Goal: Transaction & Acquisition: Book appointment/travel/reservation

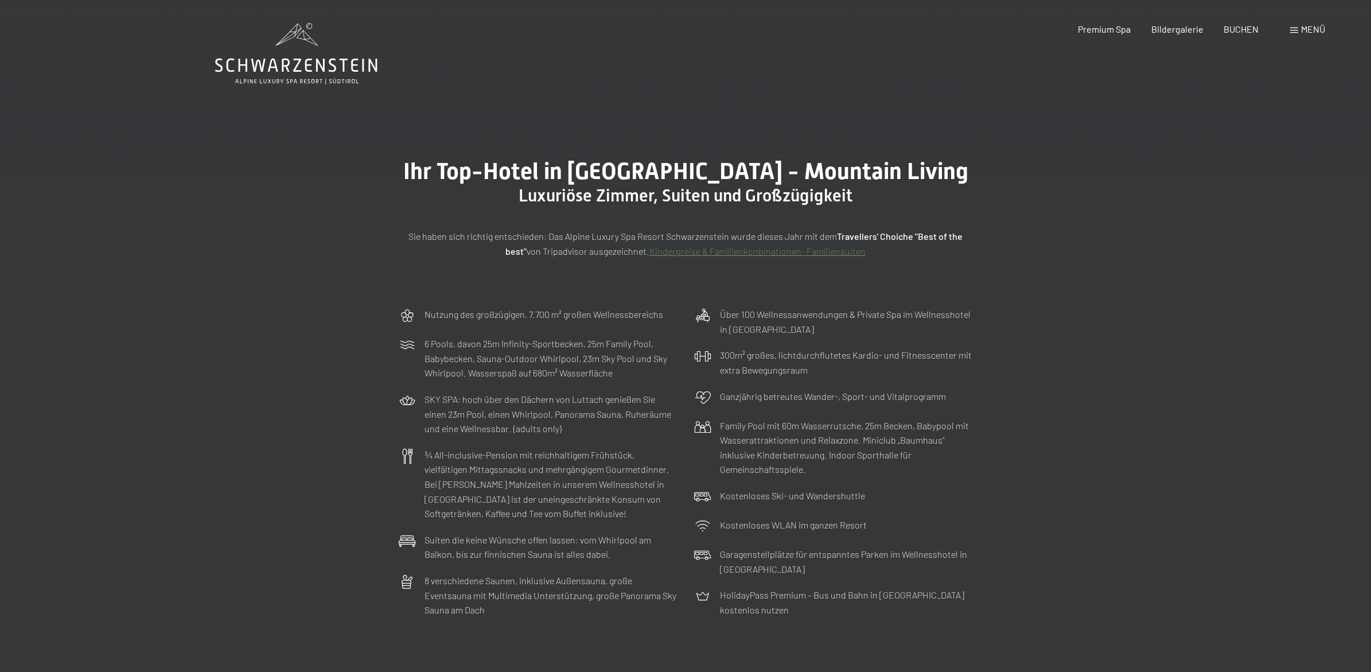
click at [1308, 26] on span "Menü" at bounding box center [1313, 29] width 24 height 11
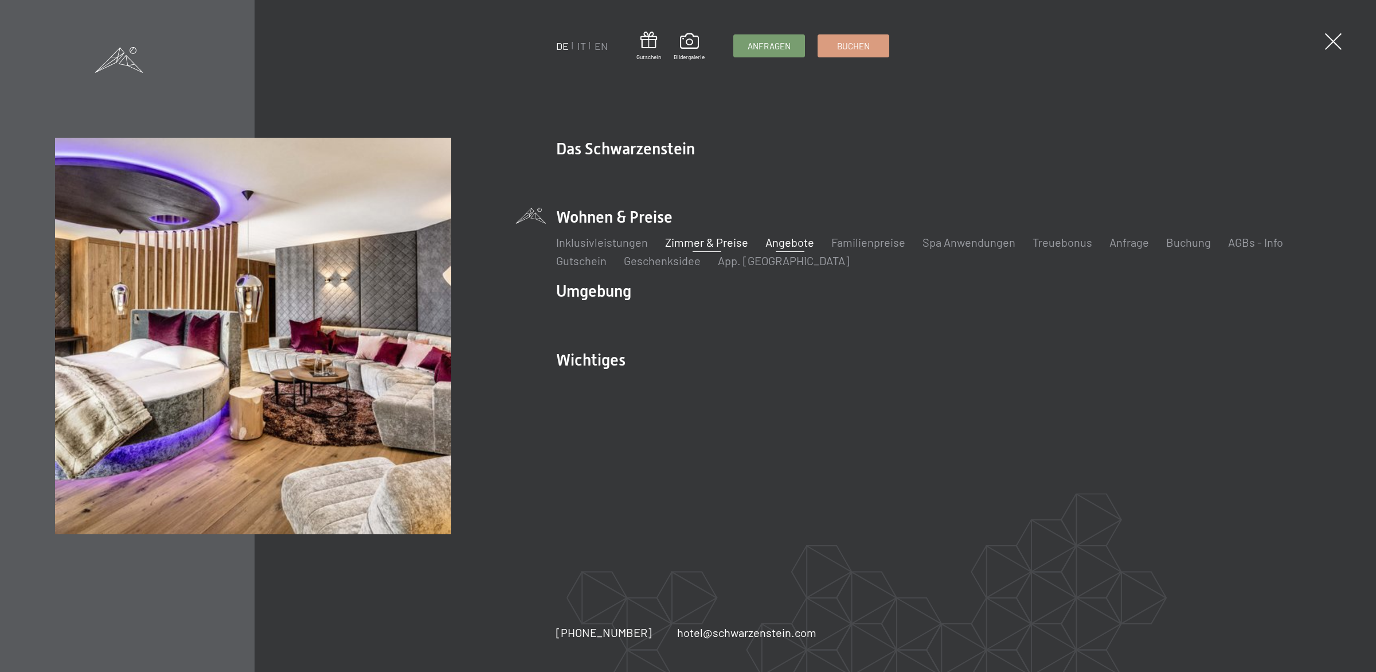
click at [779, 244] on link "Angebote" at bounding box center [790, 242] width 49 height 14
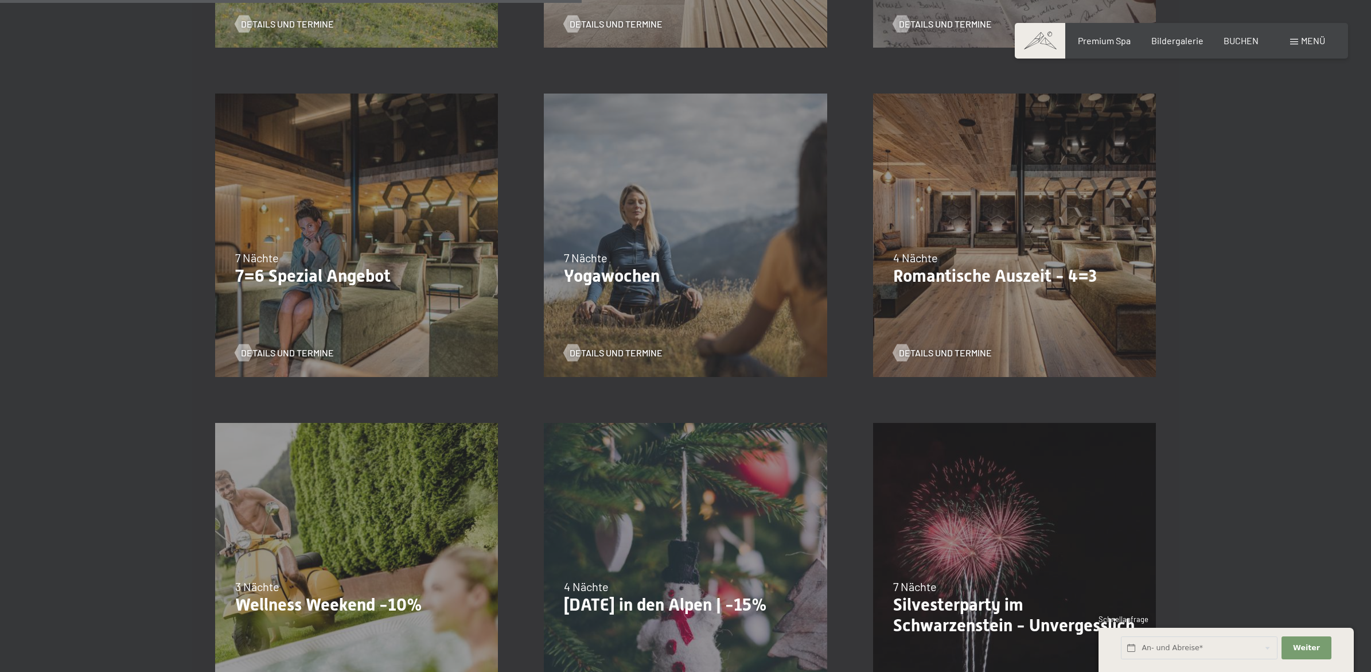
scroll to position [935, 0]
click at [316, 296] on div "04.10.–26.10.2025 01.11.–21.12.2025 10.01.–01.02.2026 07.03.–29.03.2026 16.05.–…" at bounding box center [356, 233] width 329 height 329
click at [292, 348] on span "Details und Termine" at bounding box center [298, 351] width 93 height 13
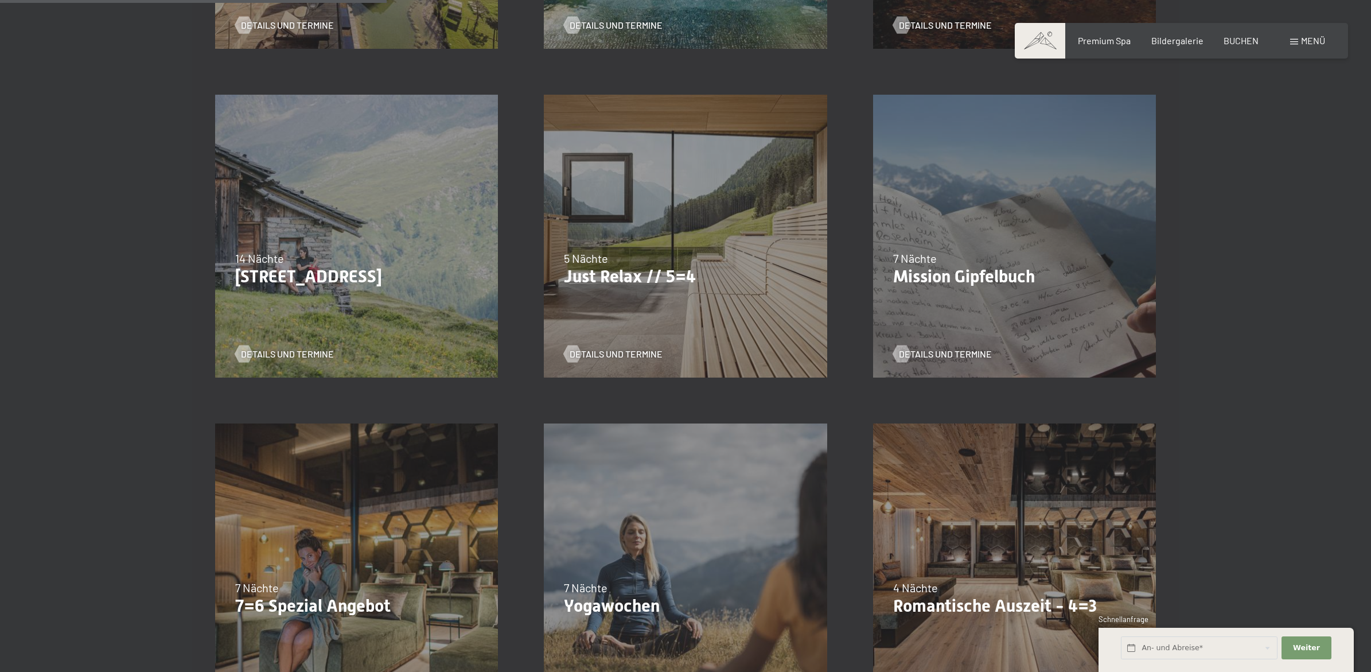
click at [612, 287] on p "Just Relax // 5=4" at bounding box center [685, 276] width 243 height 21
click at [614, 360] on div "07.09.–03.10.2025 21.12.–26.12.2025 11.01.–23.01.2026 08.03.–27.03.2026 08.11.–…" at bounding box center [685, 236] width 329 height 329
click at [600, 352] on span "Details und Termine" at bounding box center [627, 354] width 93 height 13
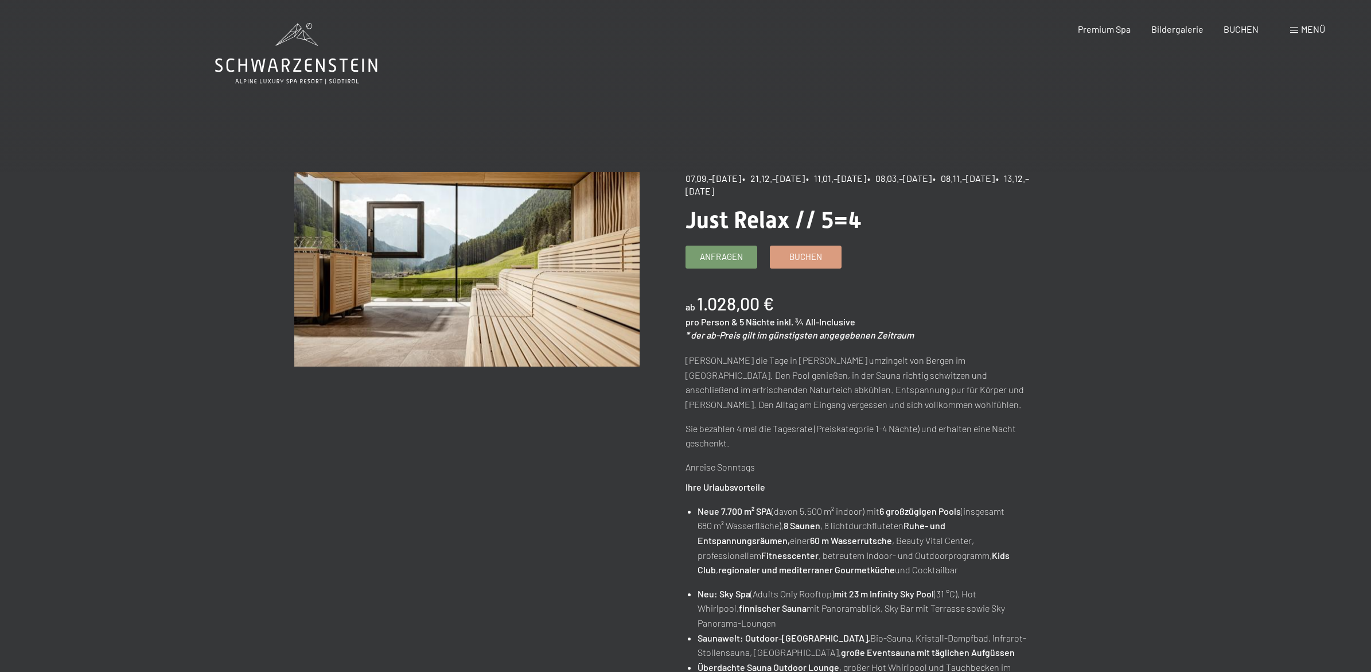
click at [1305, 24] on span "Menü" at bounding box center [1313, 29] width 24 height 11
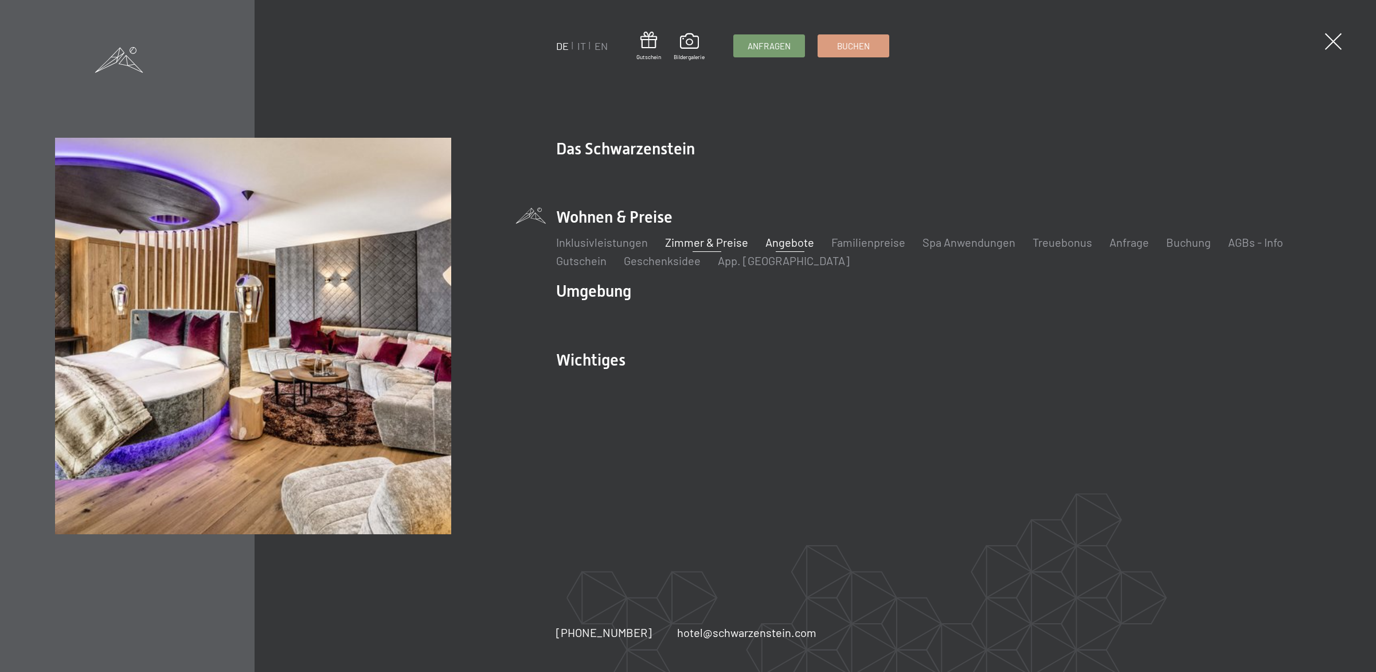
click at [683, 239] on link "Zimmer & Preise" at bounding box center [706, 242] width 83 height 14
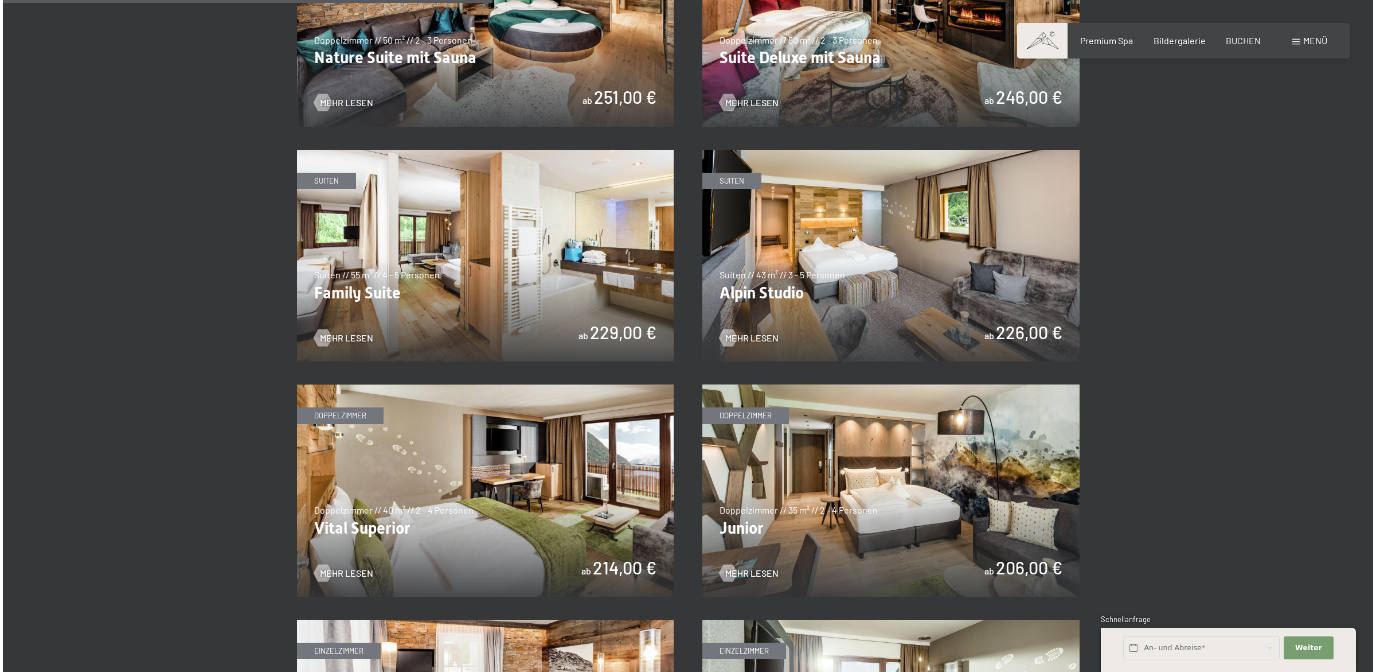
scroll to position [1309, 0]
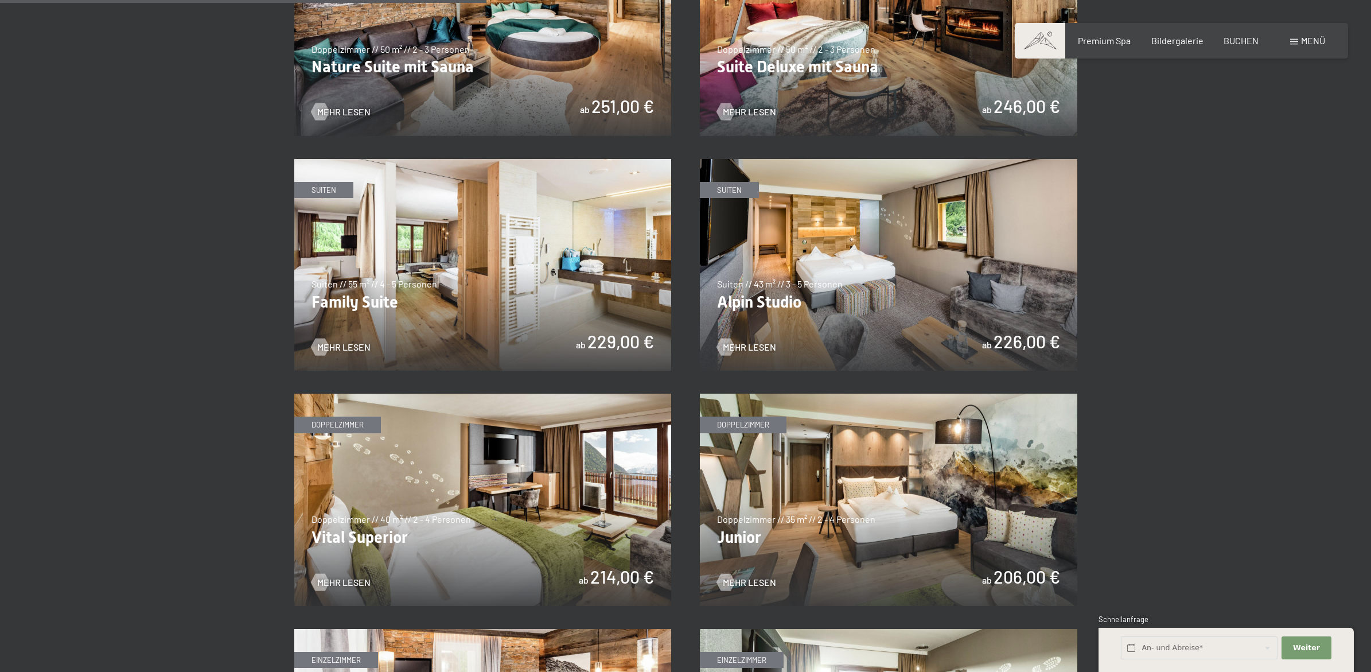
click at [1297, 36] on div "Menü" at bounding box center [1307, 40] width 35 height 13
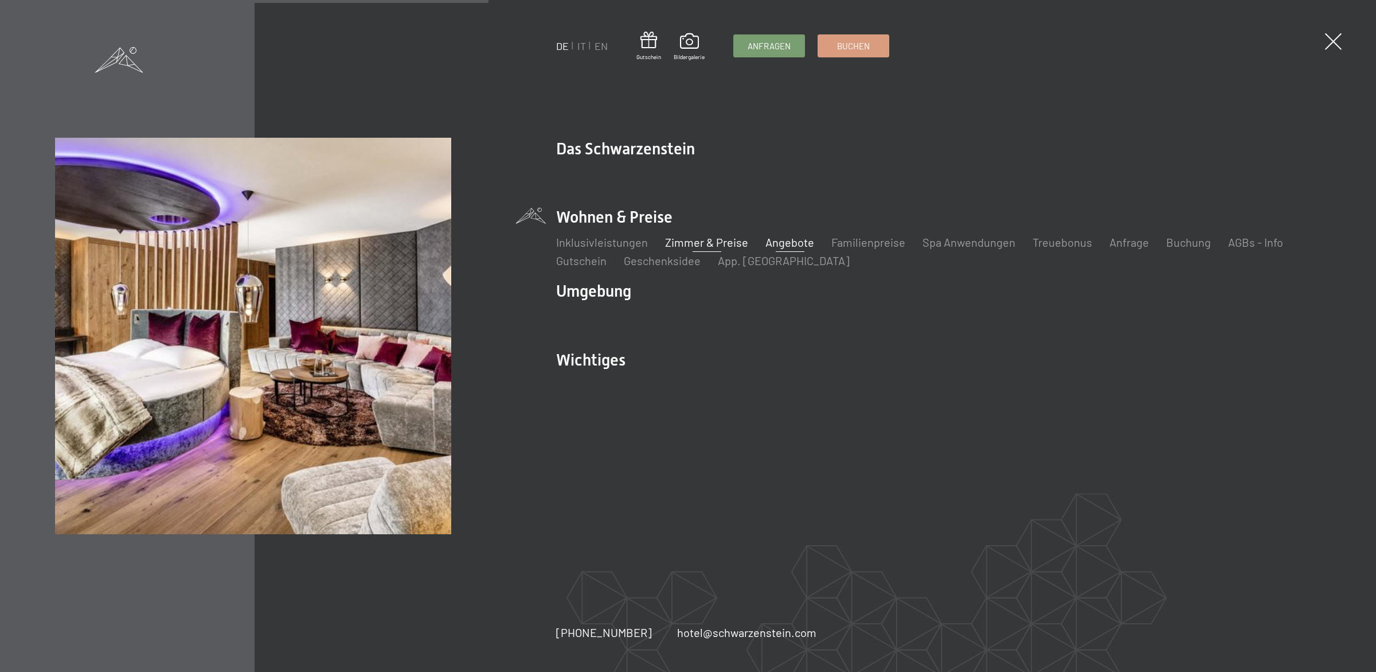
click at [781, 245] on link "Angebote" at bounding box center [790, 242] width 49 height 14
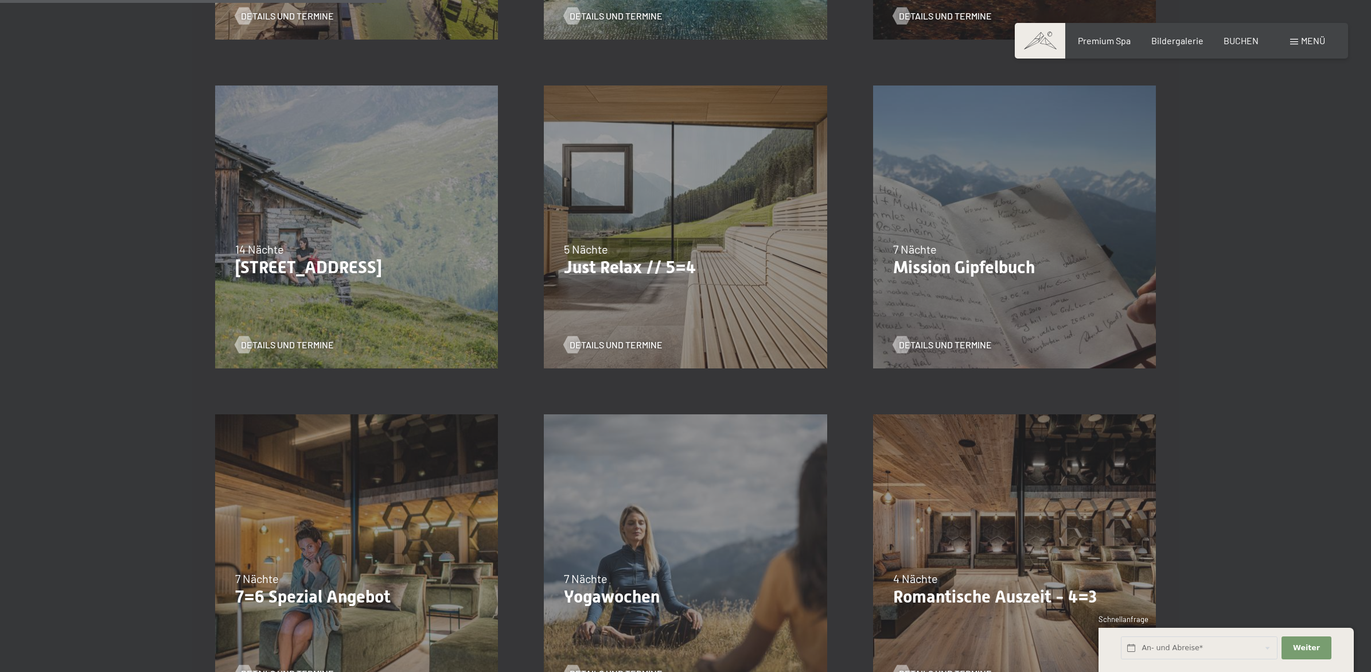
scroll to position [604, 0]
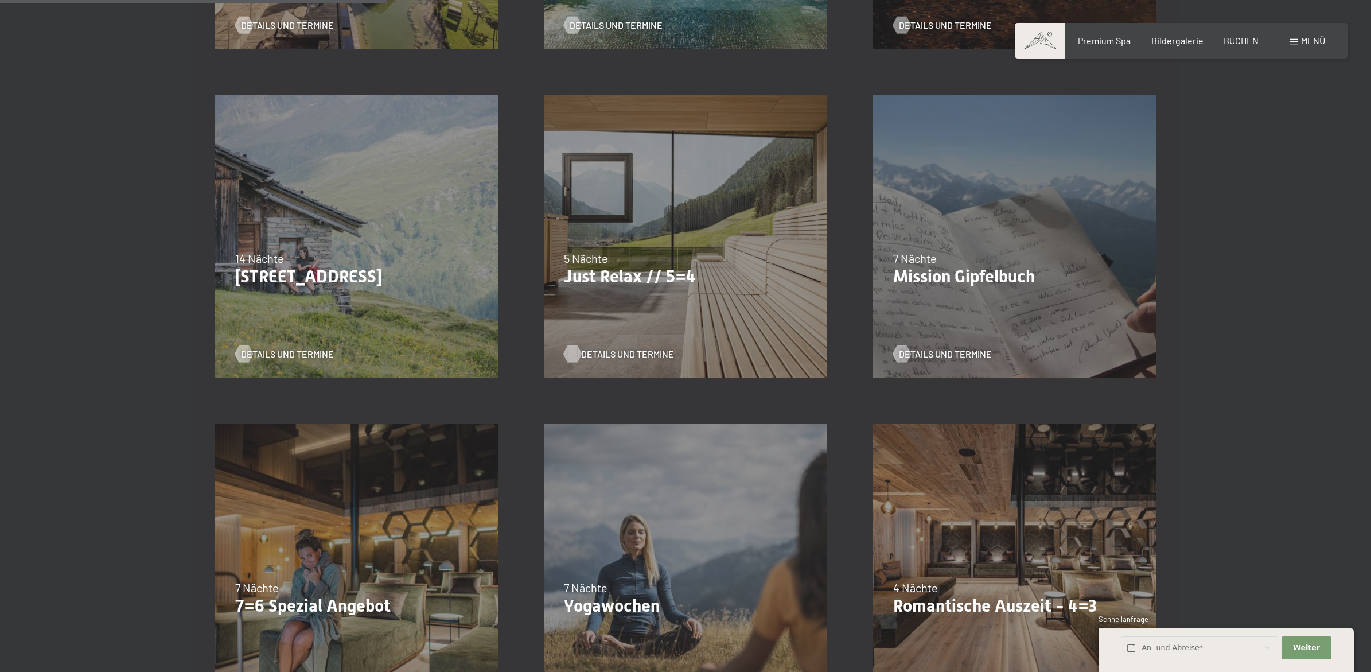
click at [611, 354] on span "Details und Termine" at bounding box center [627, 354] width 93 height 13
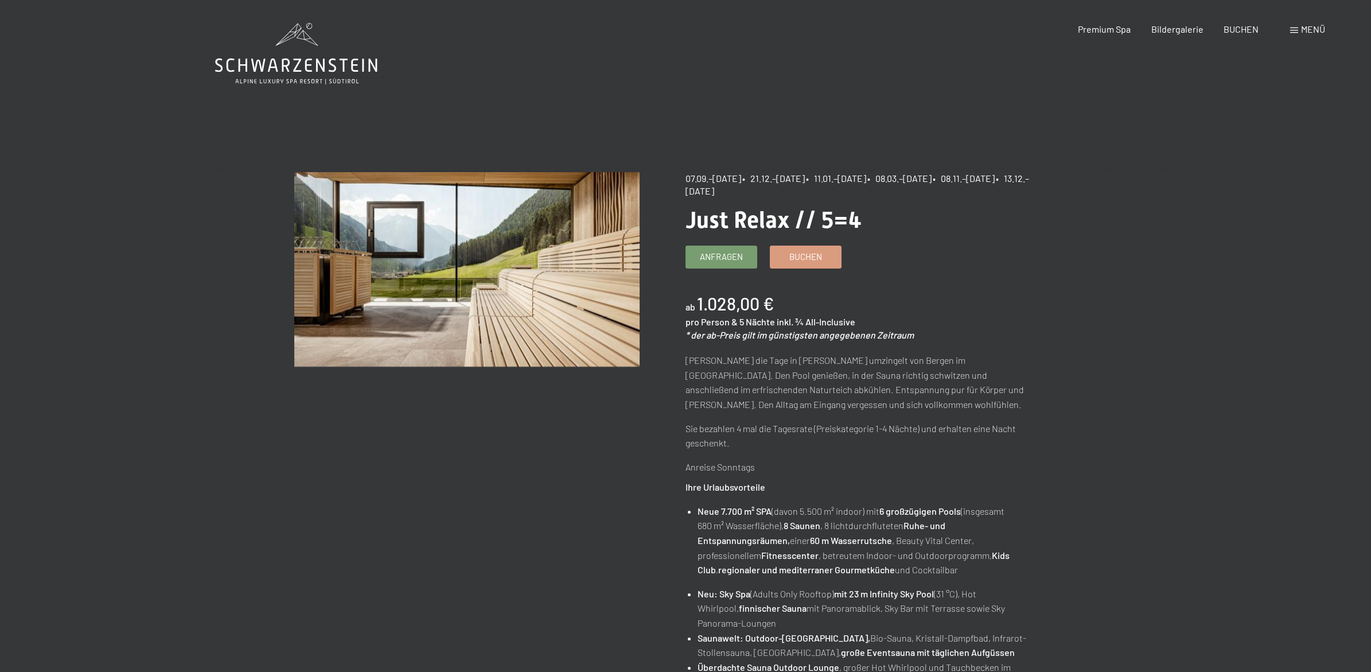
click at [1294, 24] on div "Menü" at bounding box center [1307, 29] width 35 height 13
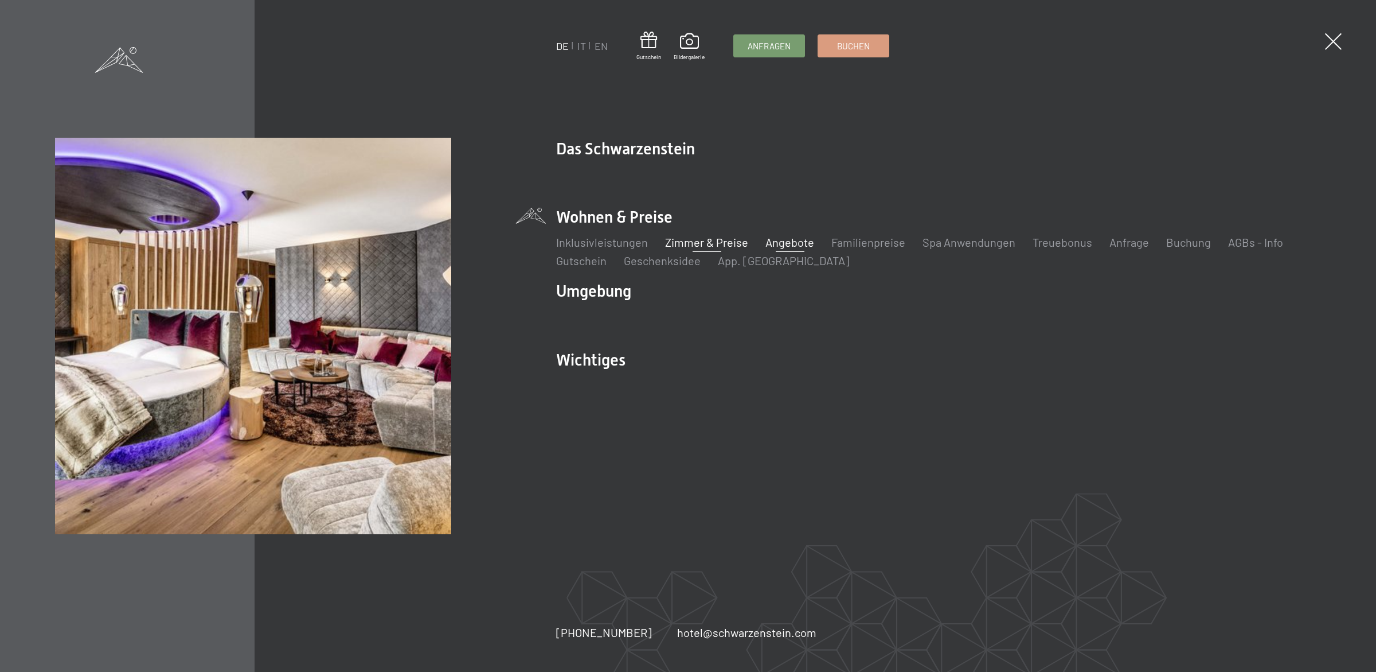
click at [675, 239] on link "Zimmer & Preise" at bounding box center [706, 242] width 83 height 14
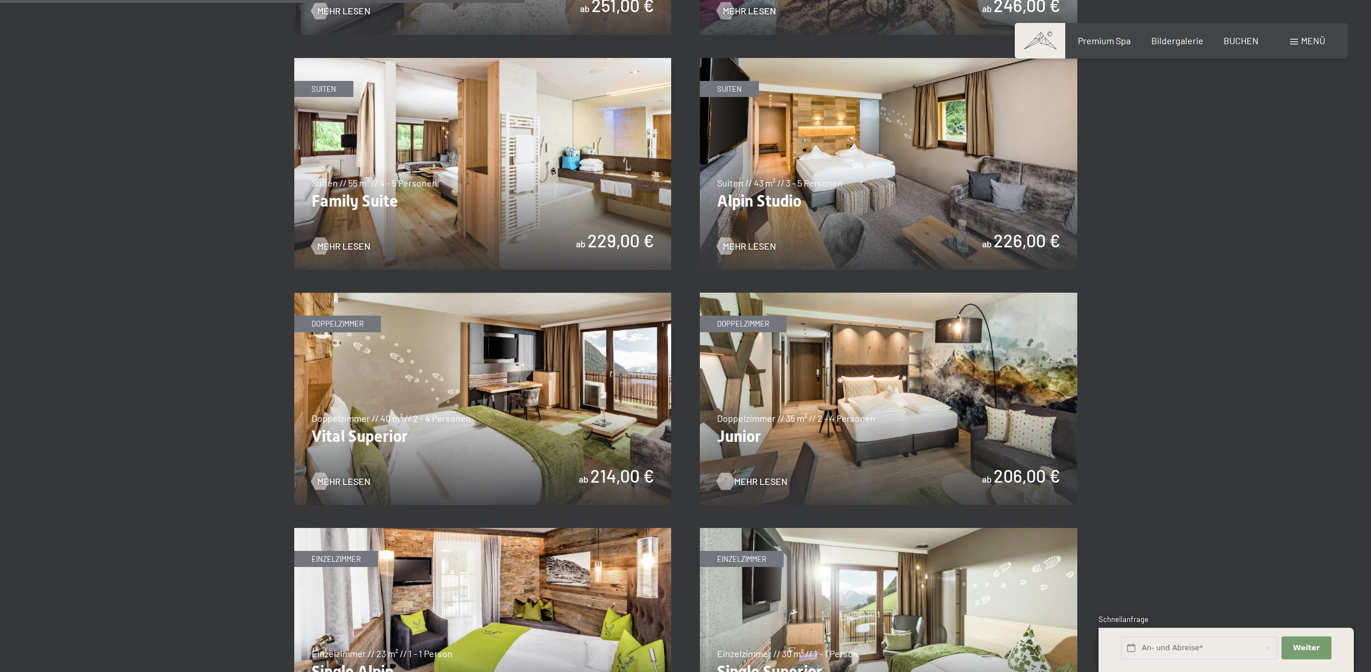
click at [735, 480] on span "Mehr Lesen" at bounding box center [760, 481] width 53 height 13
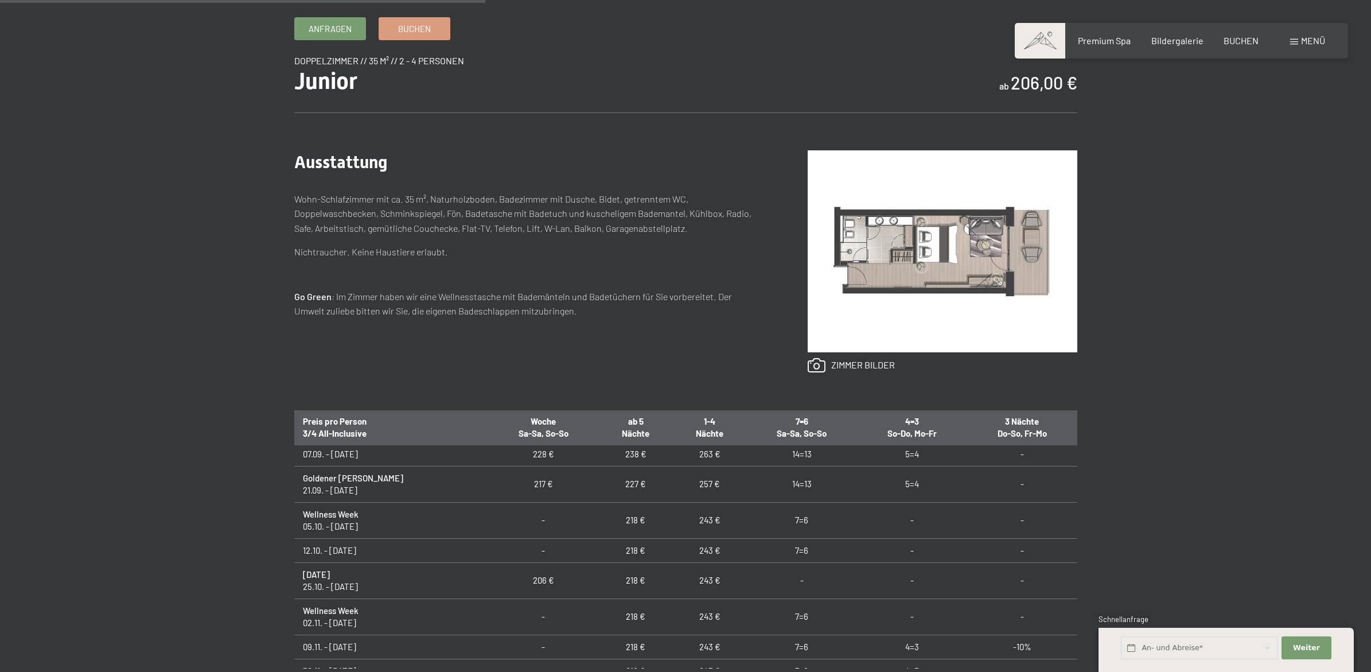
scroll to position [116, 0]
